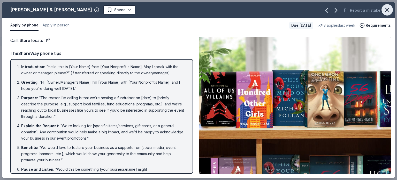
click at [386, 7] on icon "button" at bounding box center [386, 9] width 7 height 7
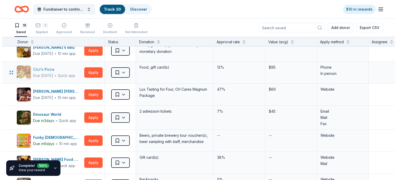
scroll to position [29, 0]
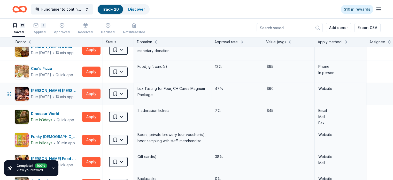
click at [100, 93] on button "Apply" at bounding box center [91, 93] width 18 height 10
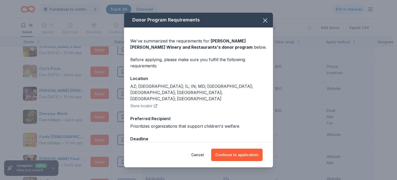
scroll to position [2, 0]
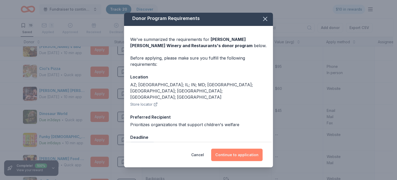
click at [235, 154] on button "Continue to application" at bounding box center [236, 154] width 51 height 12
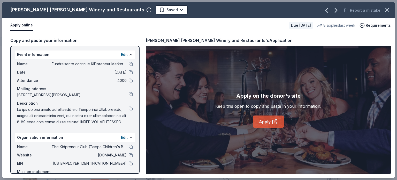
click at [264, 122] on link "Apply" at bounding box center [268, 121] width 31 height 12
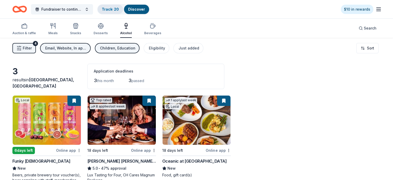
click at [119, 10] on link "Track · 20" at bounding box center [110, 9] width 17 height 4
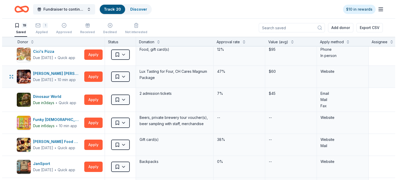
scroll to position [48, 0]
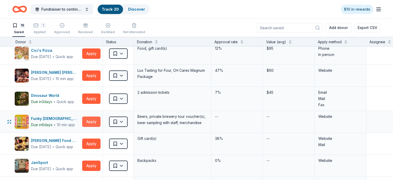
click at [96, 121] on button "Apply" at bounding box center [91, 121] width 18 height 10
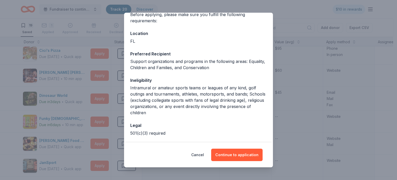
scroll to position [66, 0]
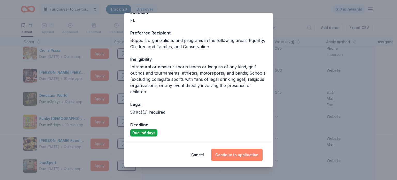
click at [242, 155] on button "Continue to application" at bounding box center [236, 154] width 51 height 12
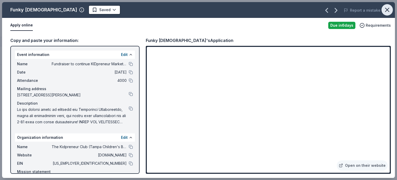
click at [389, 9] on icon "button" at bounding box center [386, 9] width 7 height 7
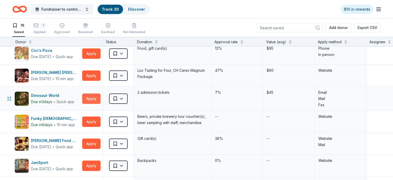
click at [100, 99] on button "Apply" at bounding box center [91, 98] width 18 height 10
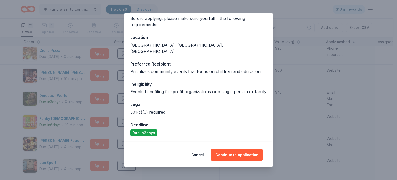
scroll to position [0, 0]
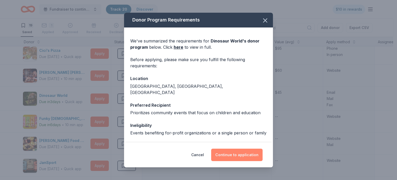
click at [241, 154] on button "Continue to application" at bounding box center [236, 154] width 51 height 12
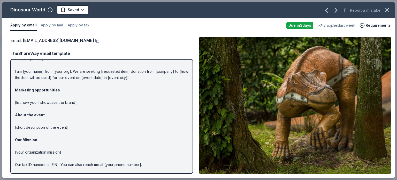
scroll to position [8, 0]
click at [117, 118] on p "Hi [name/there], I am [your name] from [your org]. We are seeking [requested it…" at bounding box center [101, 120] width 173 height 130
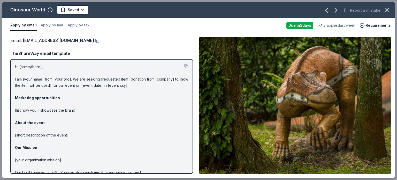
drag, startPoint x: 14, startPoint y: 65, endPoint x: 207, endPoint y: 166, distance: 218.0
click at [207, 166] on div "Email : info@dinosaurworld.com Email : info@dinosaurworld.com TheShareWay email…" at bounding box center [198, 105] width 393 height 145
click at [184, 65] on button at bounding box center [186, 66] width 4 height 4
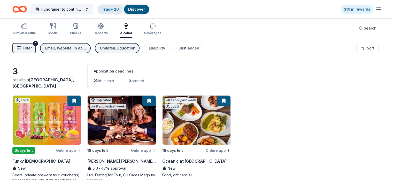
click at [117, 9] on link "Track · 20" at bounding box center [110, 9] width 17 height 4
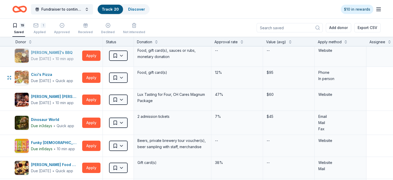
scroll to position [24, 0]
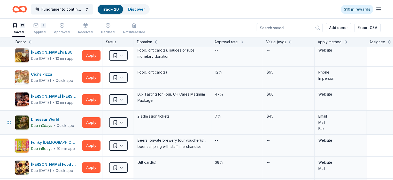
click at [154, 114] on div "2 admission tickets" at bounding box center [172, 115] width 71 height 7
click at [54, 118] on div "Dinosaur World" at bounding box center [52, 119] width 43 height 6
